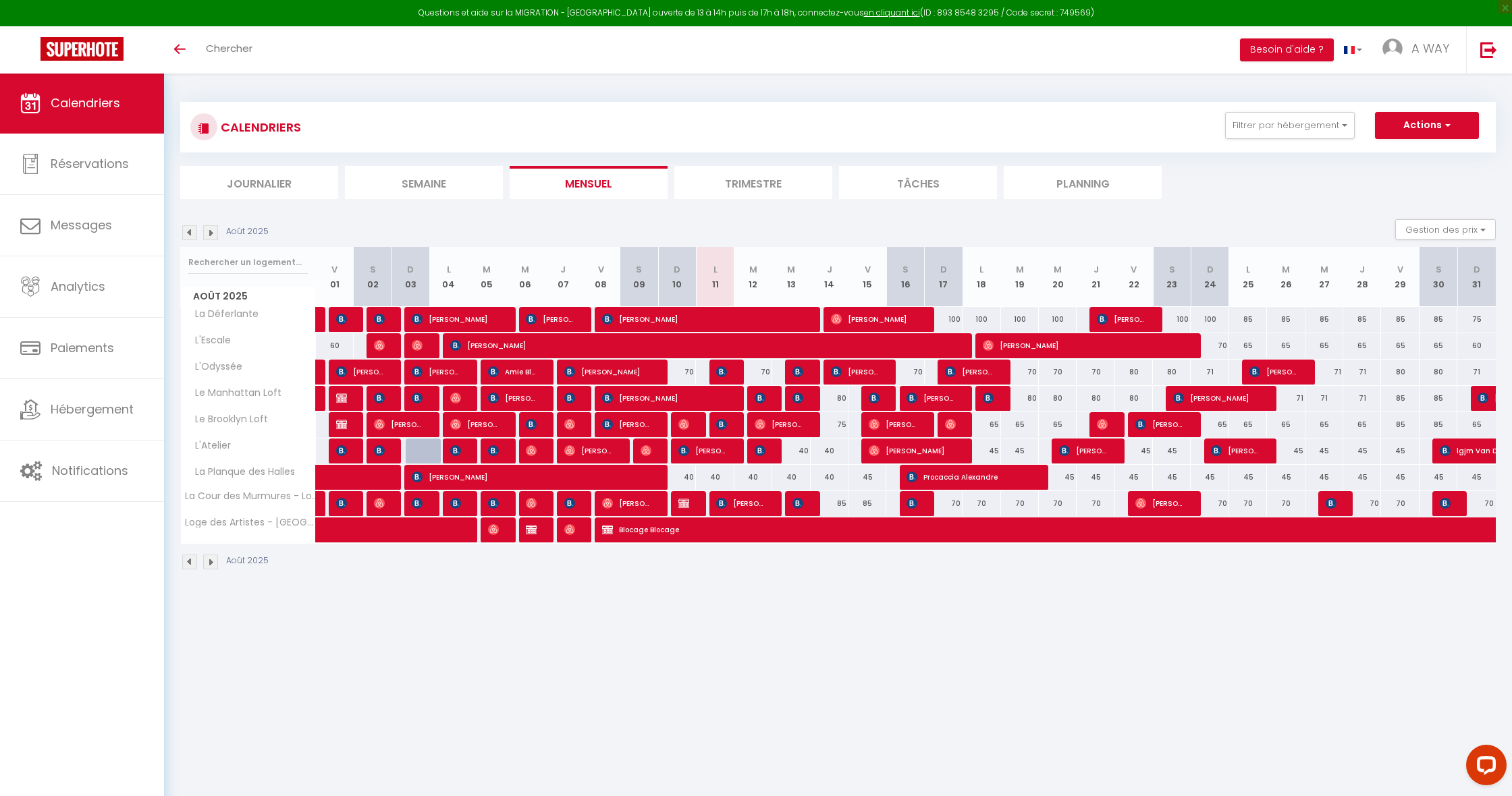
click at [565, 315] on span "[PERSON_NAME]" at bounding box center [551, 318] width 51 height 25
select select "OK"
select select "0"
select select "1"
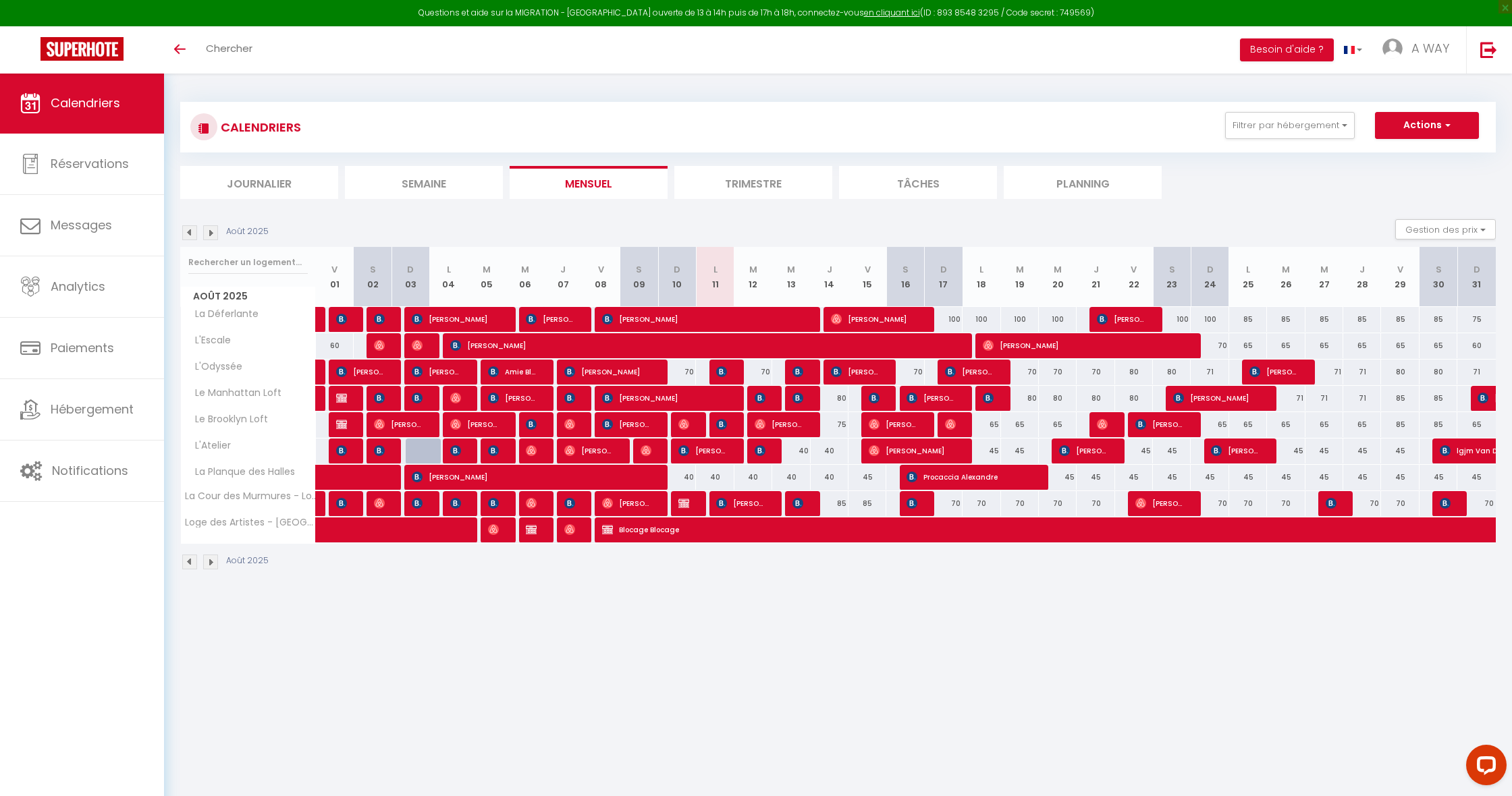
select select "1"
select select
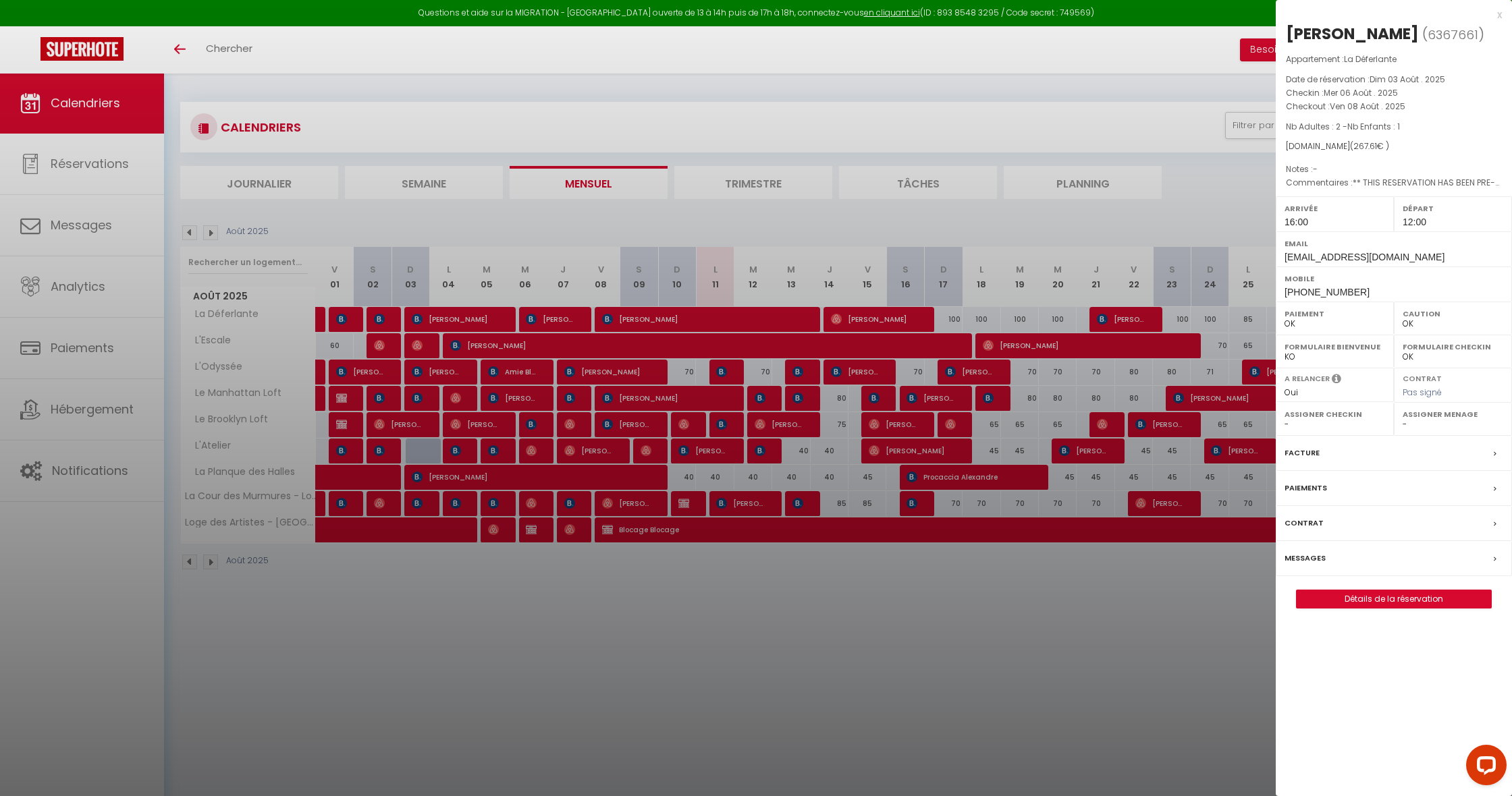
select select "46684"
click at [1402, 598] on link "Détails de la réservation" at bounding box center [1394, 599] width 194 height 18
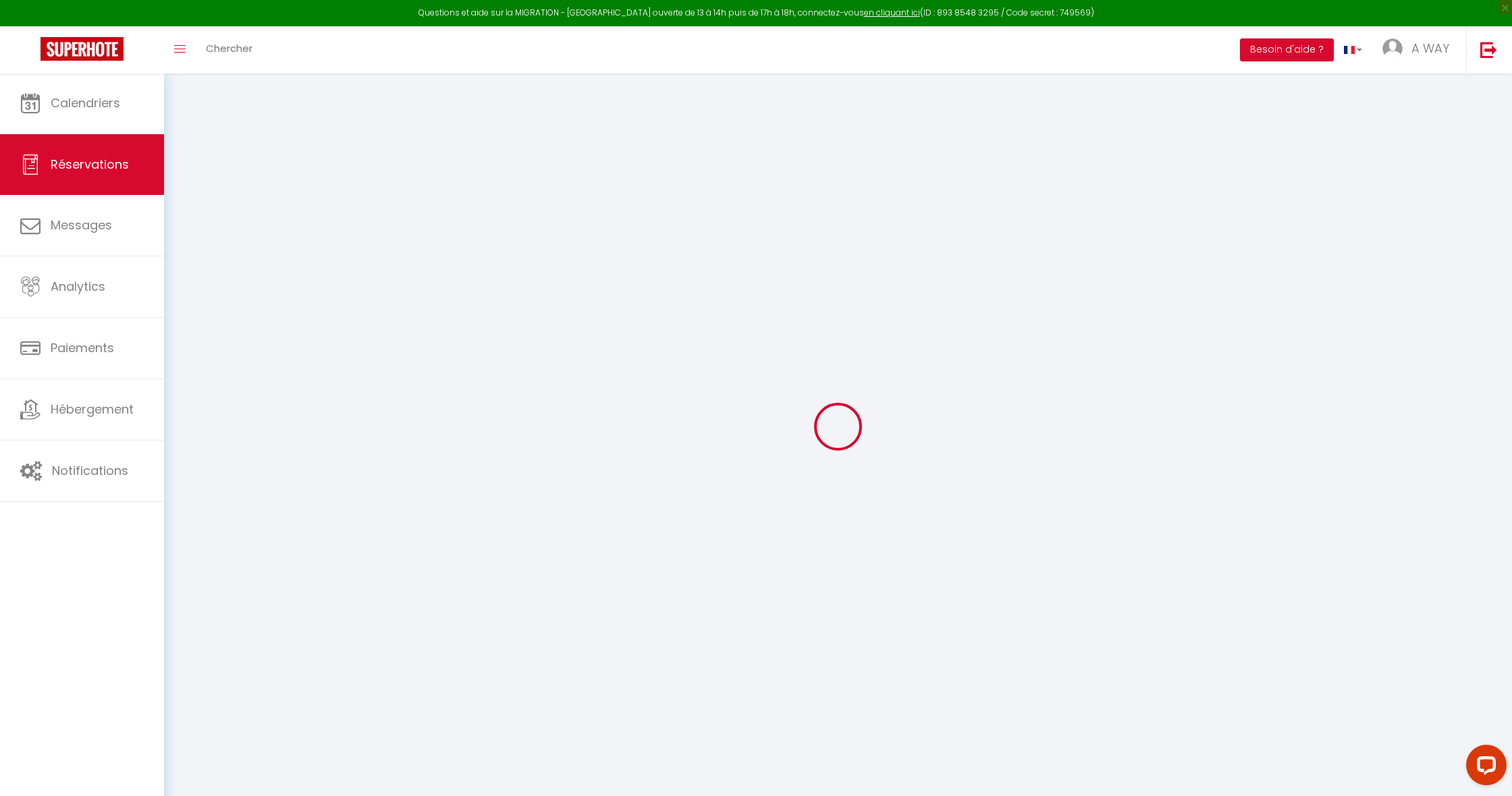
type input "Brethereau"
type input "[PERSON_NAME]"
type input "[EMAIL_ADDRESS][DOMAIN_NAME]"
type input "[PERSON_NAME][EMAIL_ADDRESS][DOMAIN_NAME]"
type input "[PHONE_NUMBER]"
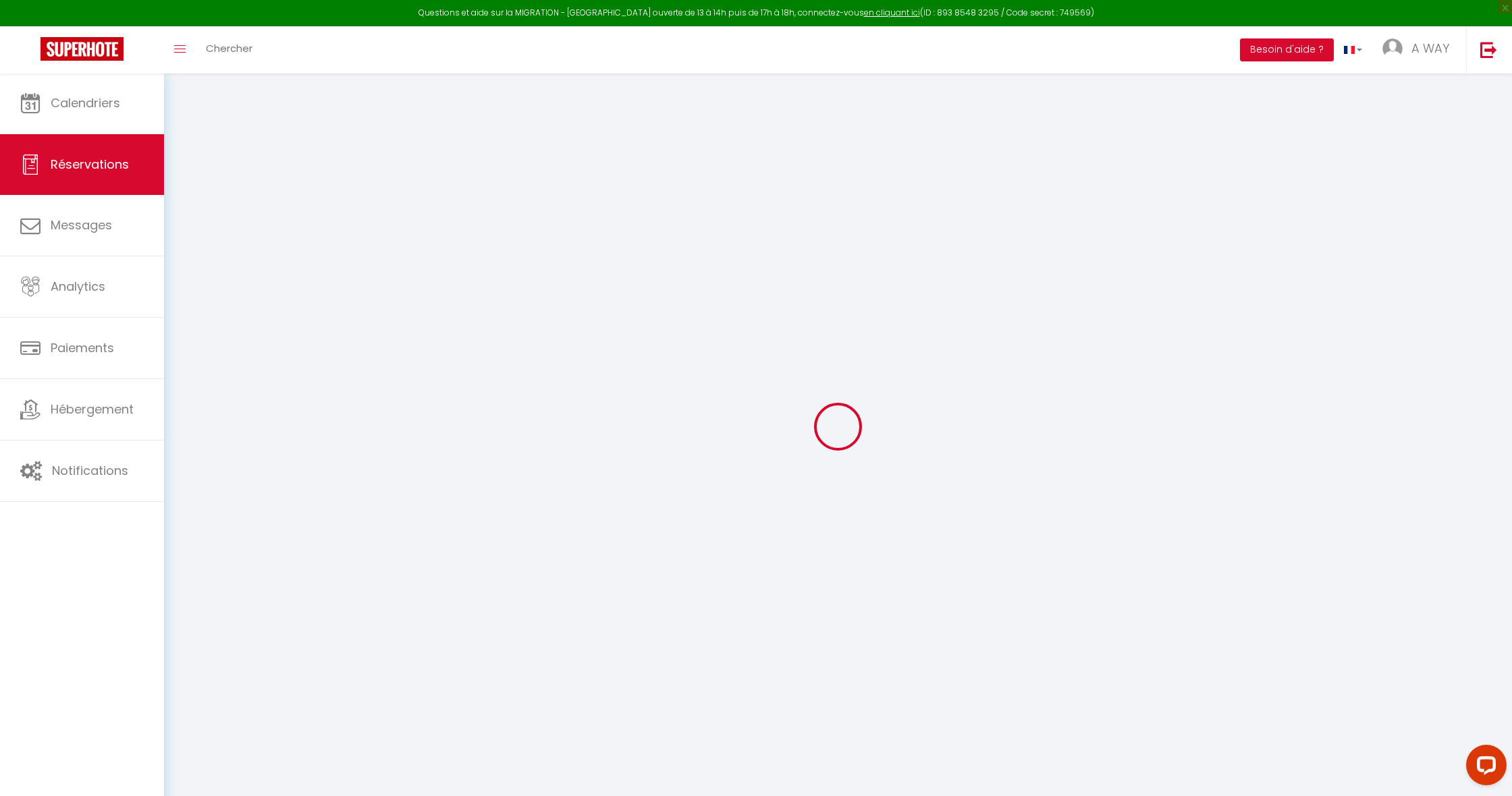
type input "0672074559"
type input "1267 [GEOGRAPHIC_DATA]"
type input "Traînou"
select select "FR"
type input "19.62"
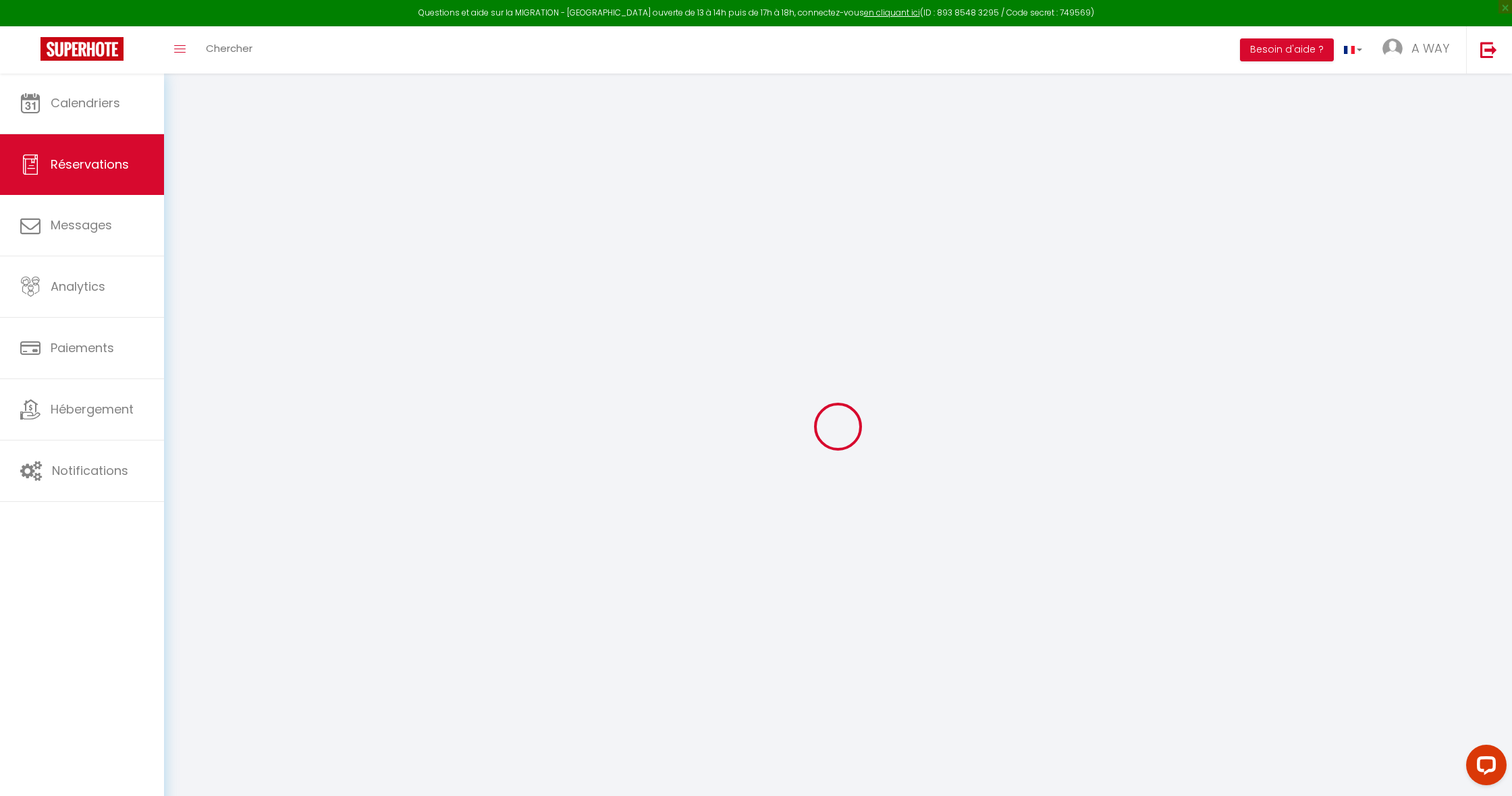
type input "43.66"
type input "3.75"
select select "21014"
select select "1"
select select
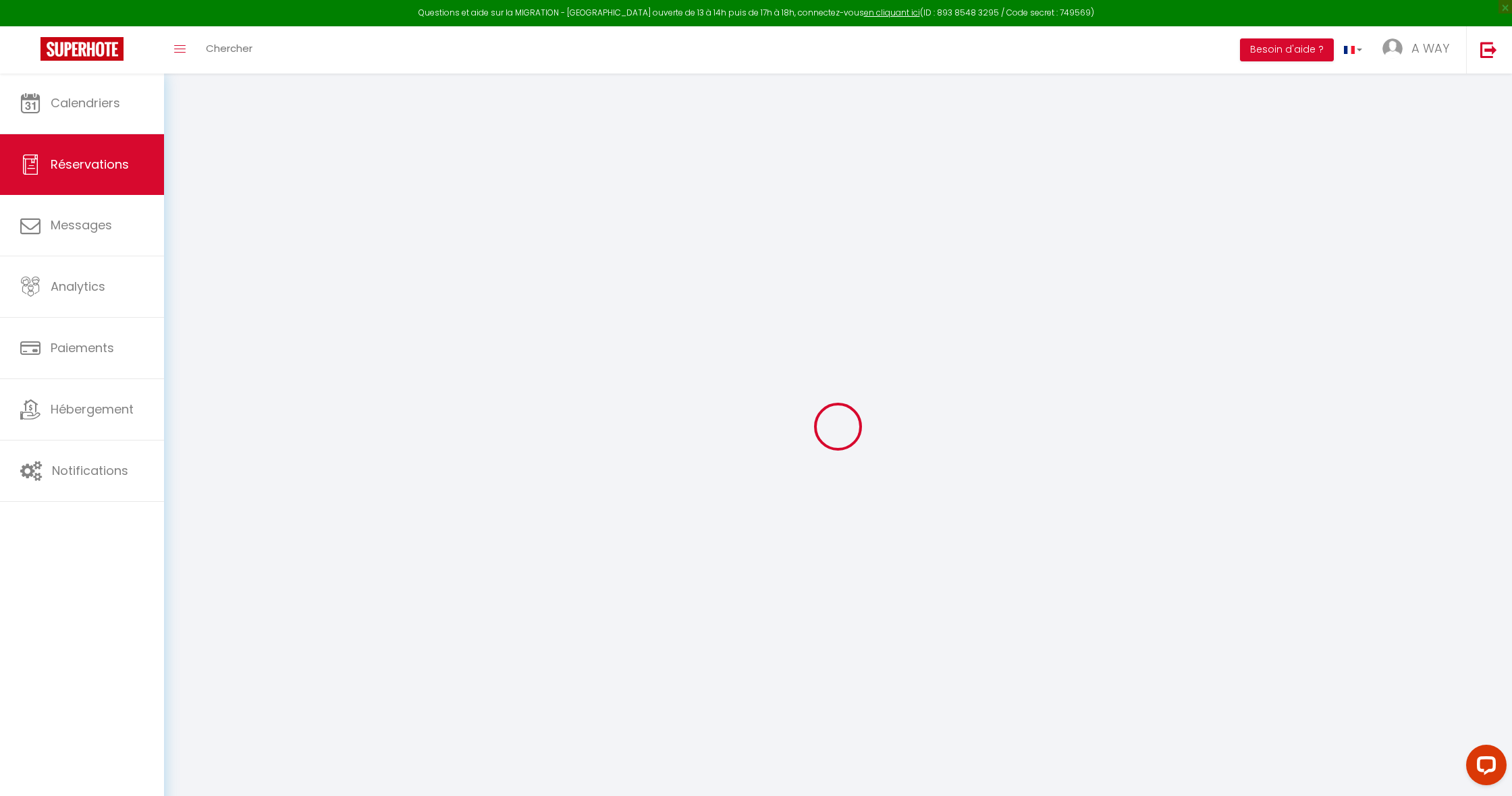
select select
type input "2"
type input "1"
select select "12"
select select "15"
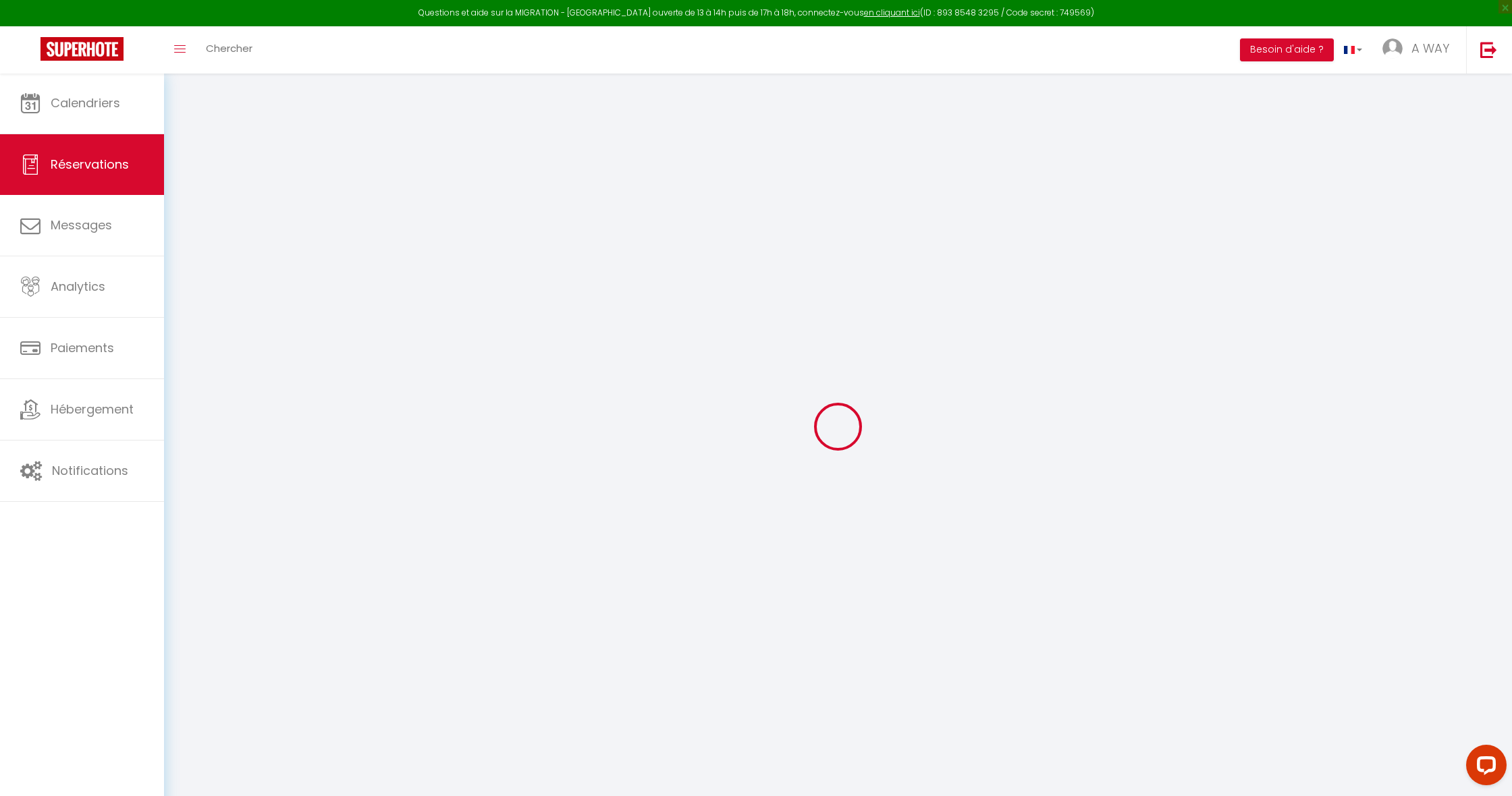
type input "196.2"
checkbox input "false"
type input "0"
select select "2"
type input "0"
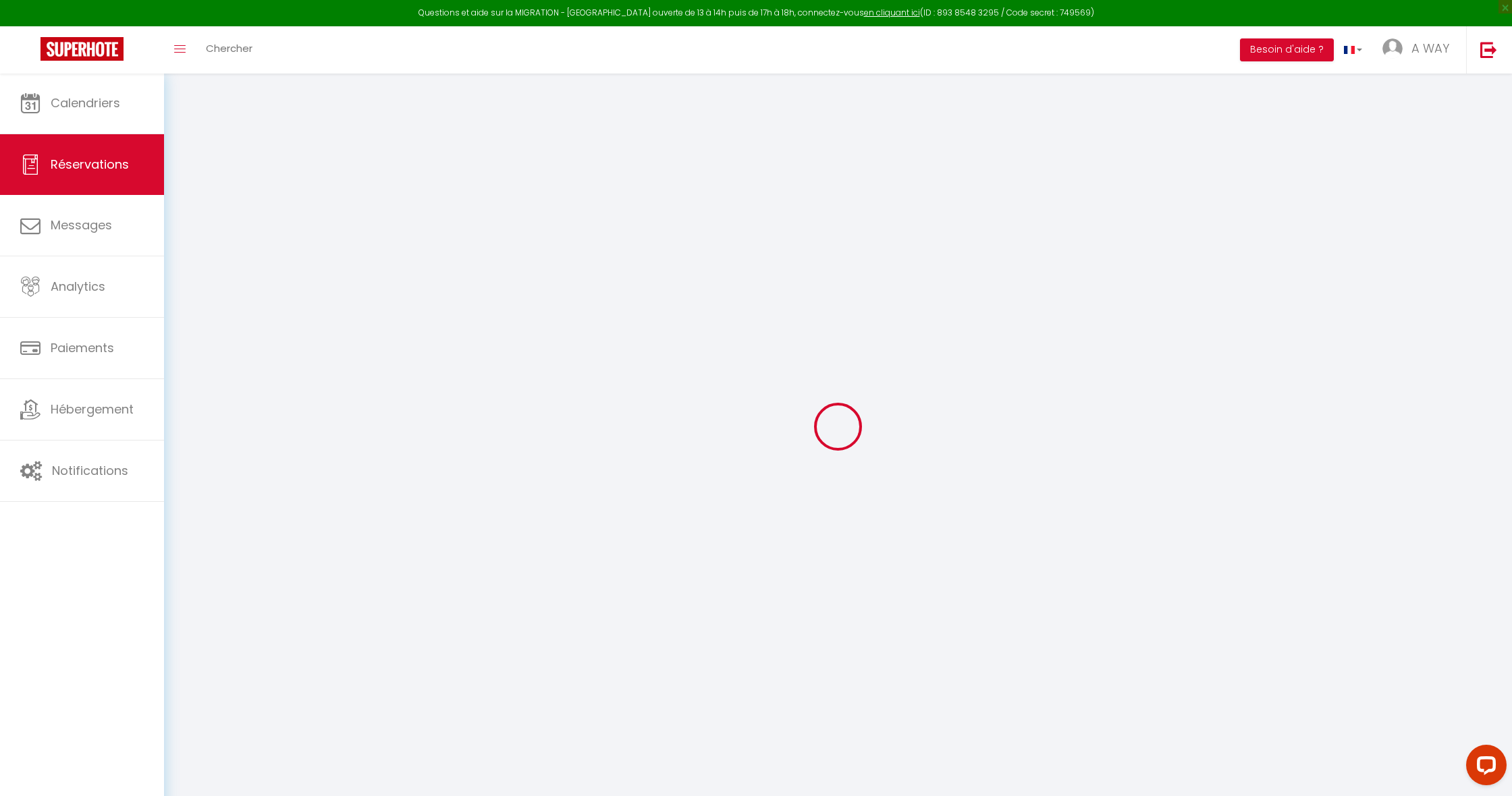
type input "0"
select select
checkbox input "false"
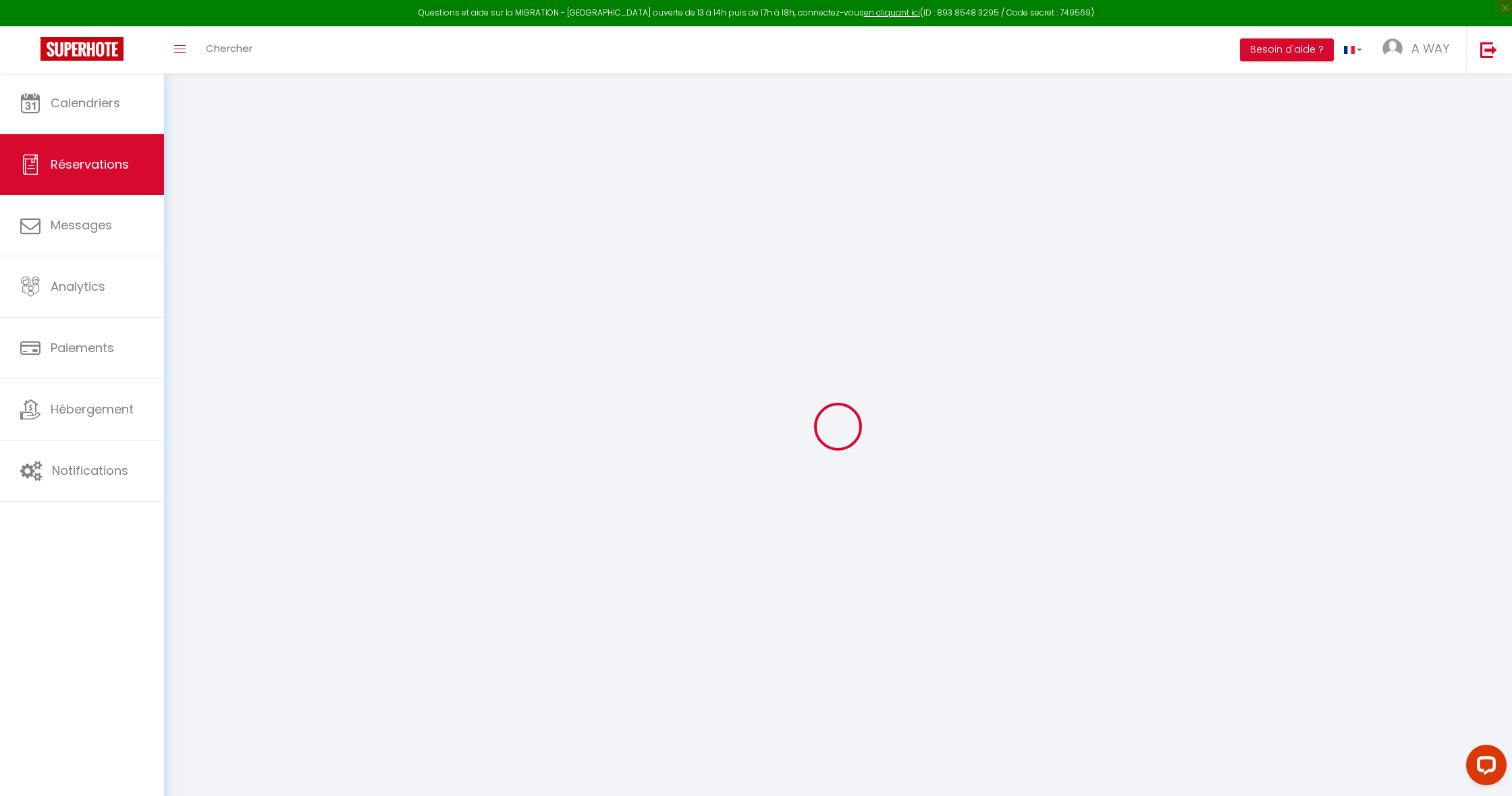
select select
checkbox input "false"
select select
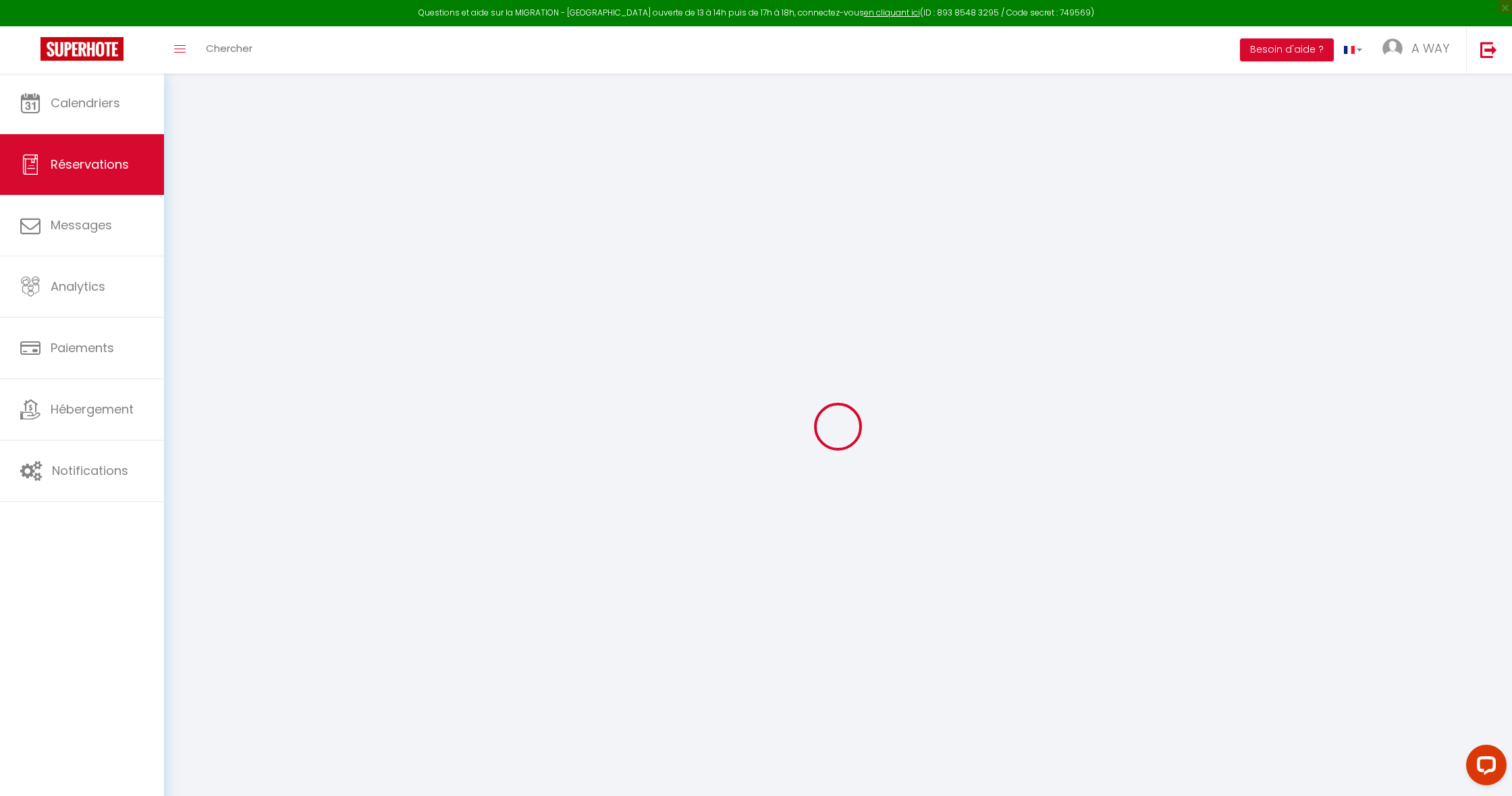
checkbox input "false"
type textarea "** THIS RESERVATION HAS BEEN PRE-PAID ** Il s'agit d'une réservation Smart Flex…"
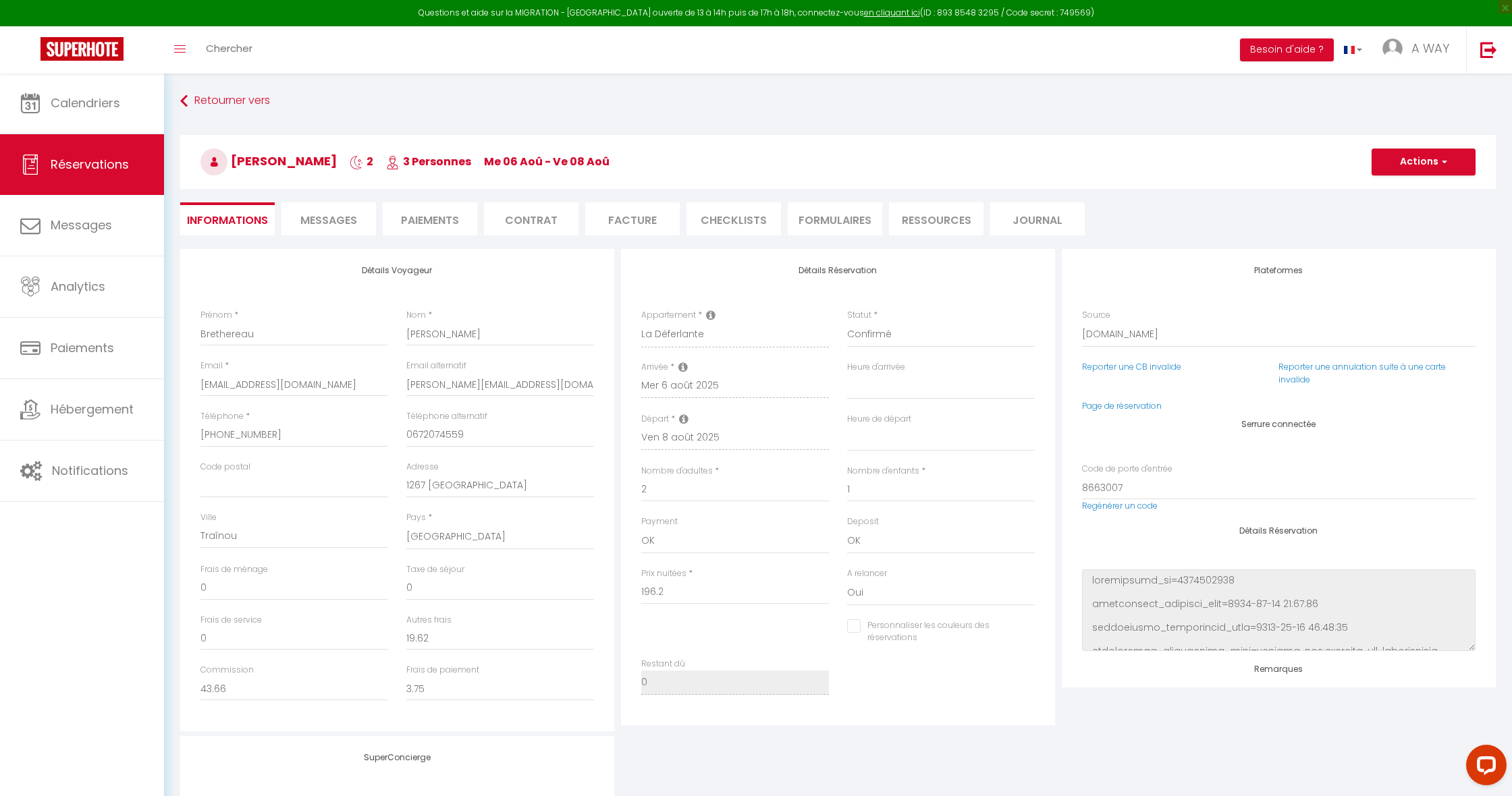
type input "41"
type input "10.79"
select select
checkbox input "false"
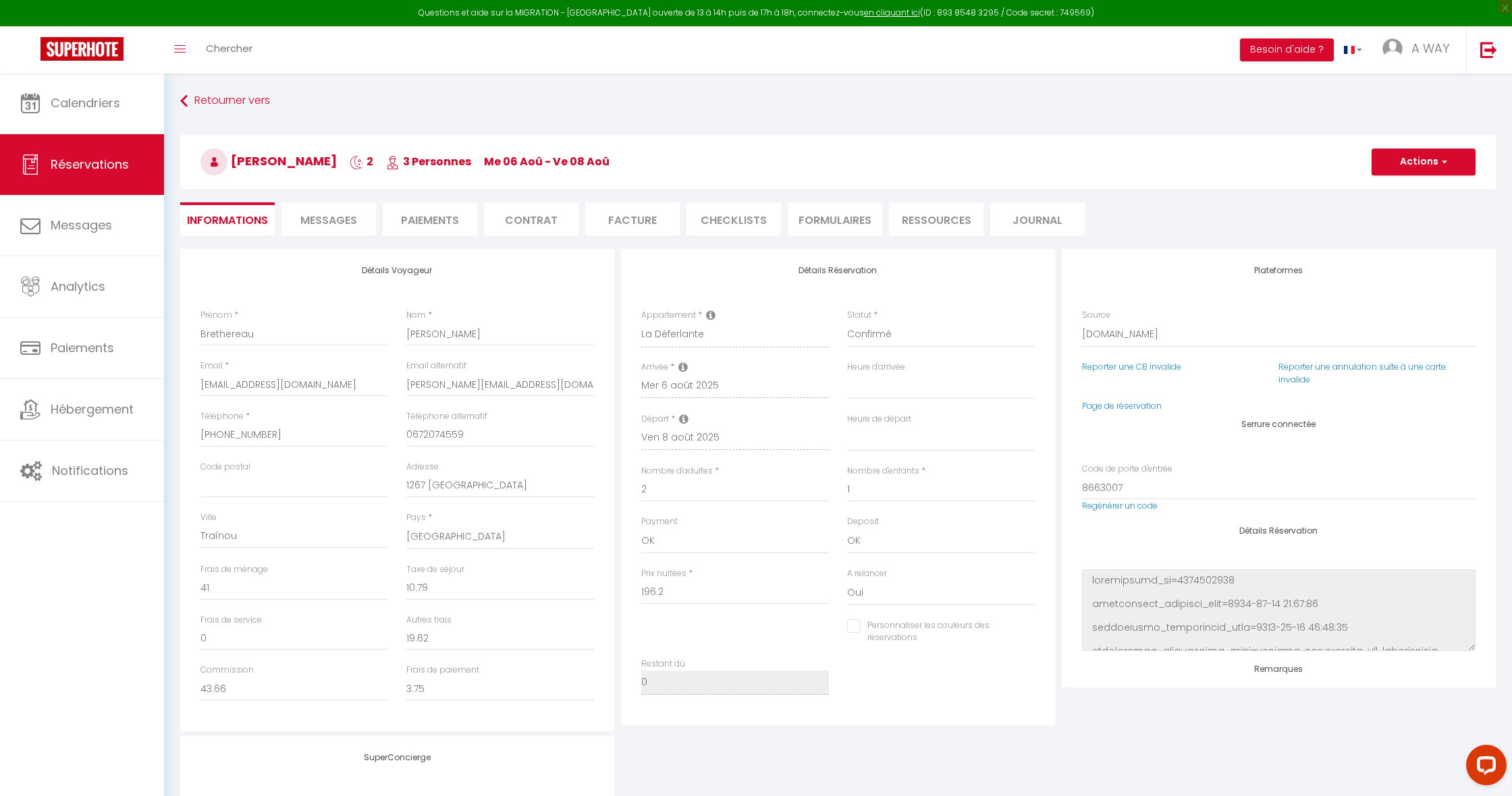
select select "16:00"
select select "12:00"
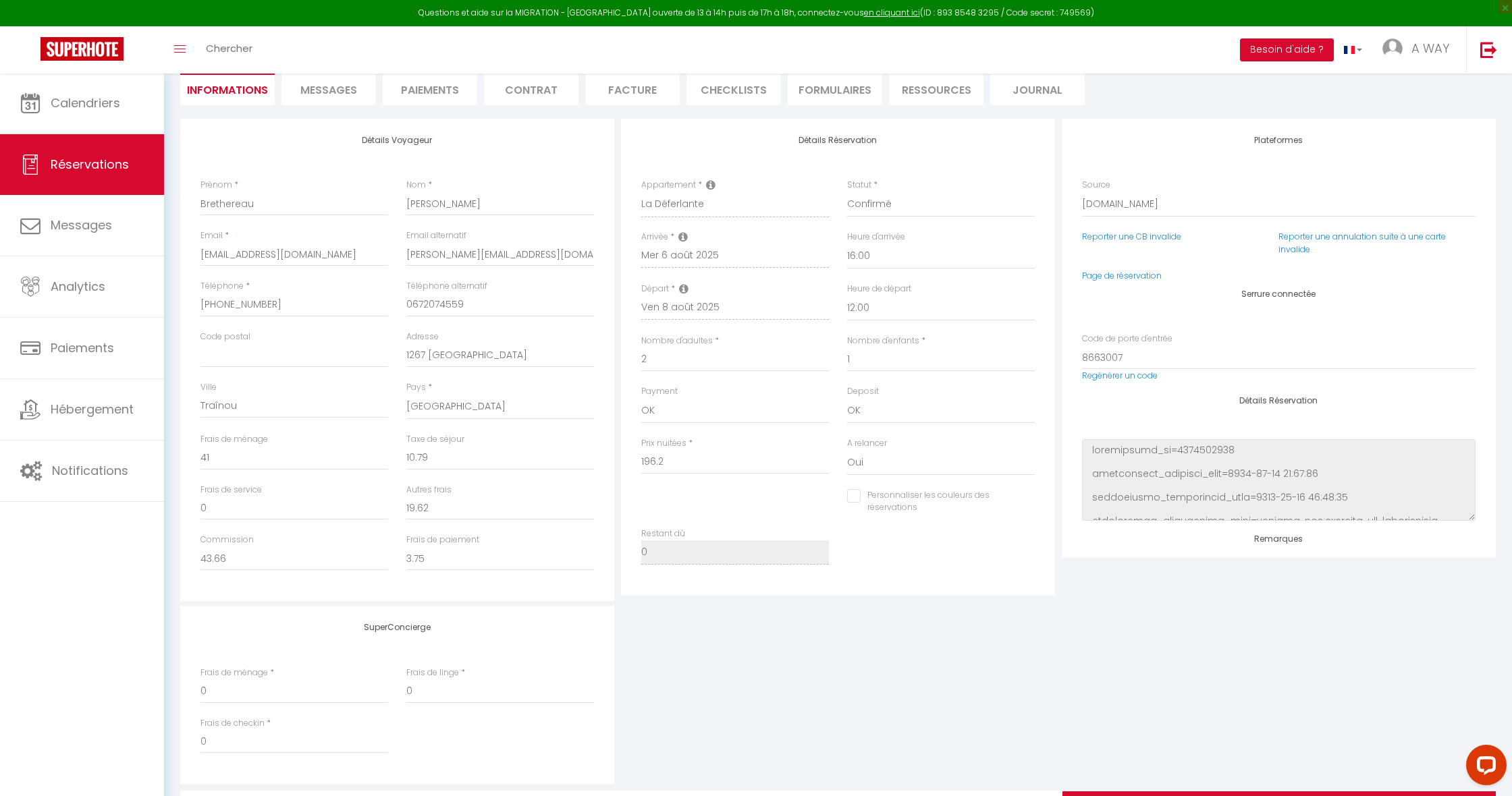
checkbox input "false"
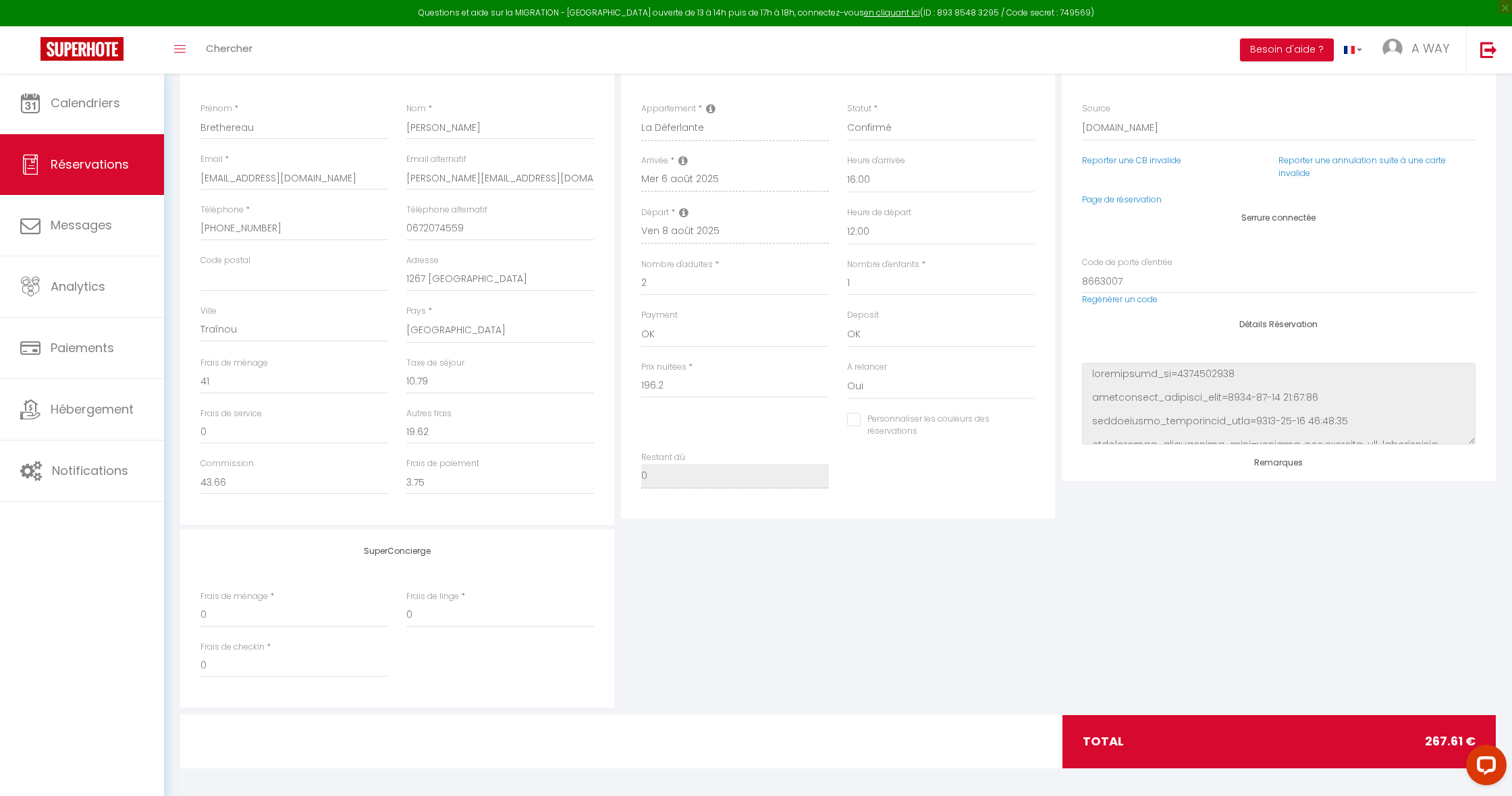
scroll to position [206, 0]
drag, startPoint x: 1411, startPoint y: 735, endPoint x: 1484, endPoint y: 737, distance: 73.0
click at [1484, 737] on div "total 267.61 €" at bounding box center [1278, 742] width 433 height 53
click at [1196, 587] on div "SuperConcierge Frais de ménage * 0 Frais de linge * 0 Frais de checkin * 0" at bounding box center [838, 620] width 1322 height 178
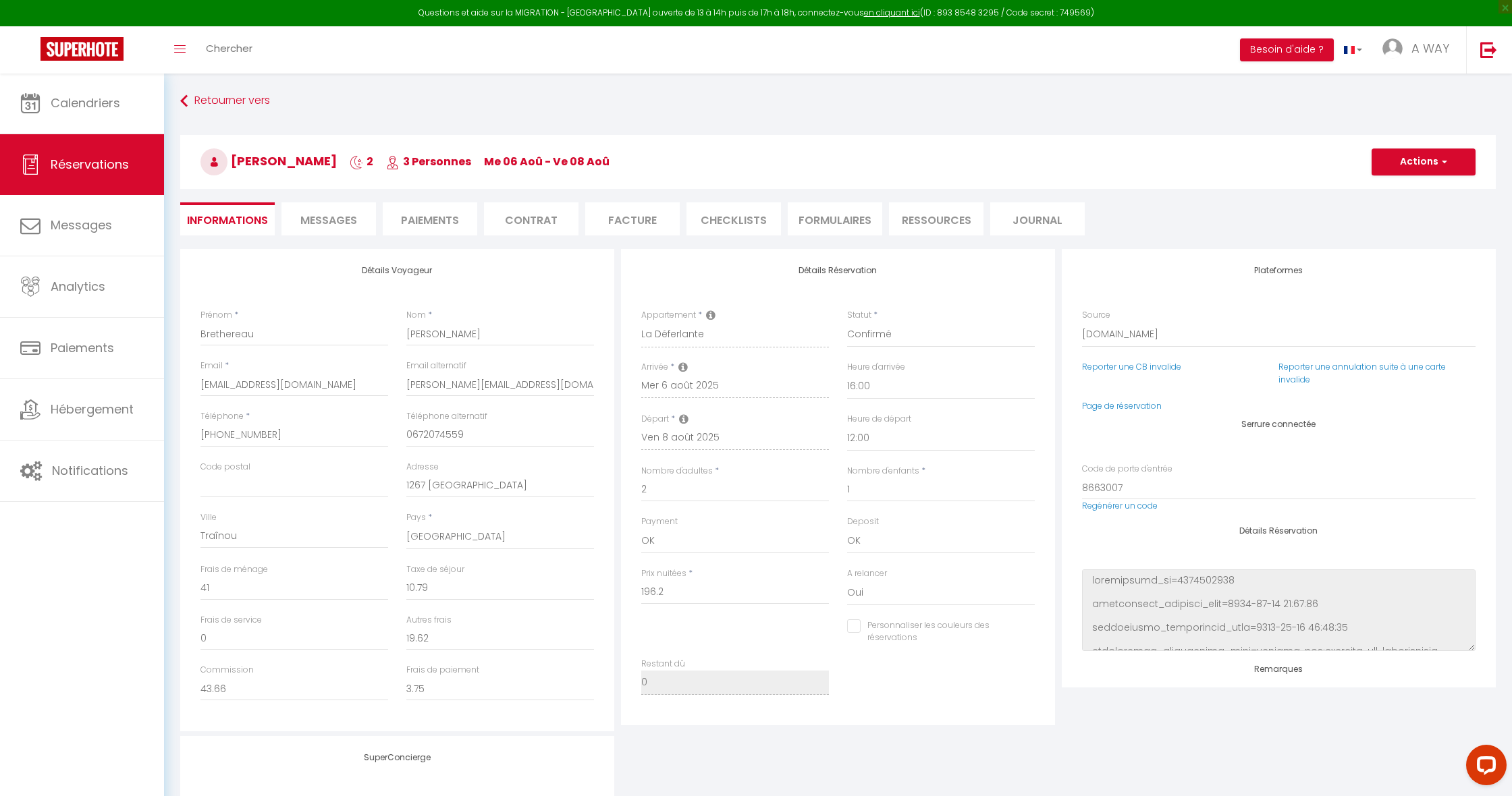
scroll to position [0, 0]
